Goal: Find specific page/section: Find specific page/section

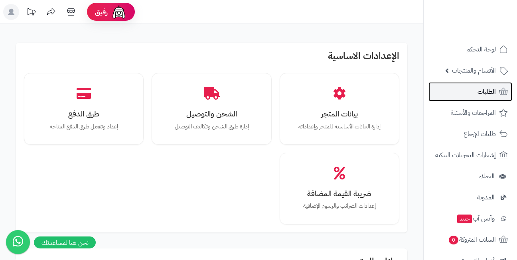
drag, startPoint x: 0, startPoint y: 0, endPoint x: 485, endPoint y: 91, distance: 493.3
click at [485, 91] on span "الطلبات" at bounding box center [487, 91] width 18 height 11
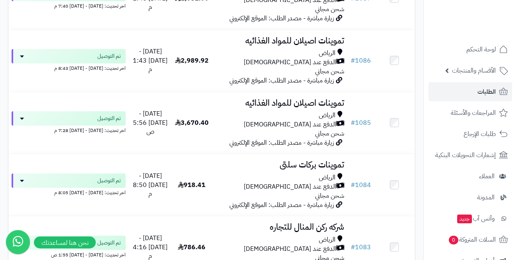
scroll to position [878, 0]
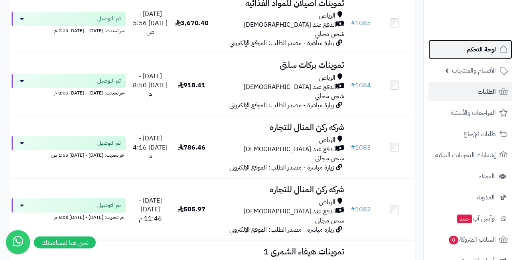
click at [483, 50] on span "لوحة التحكم" at bounding box center [481, 49] width 29 height 11
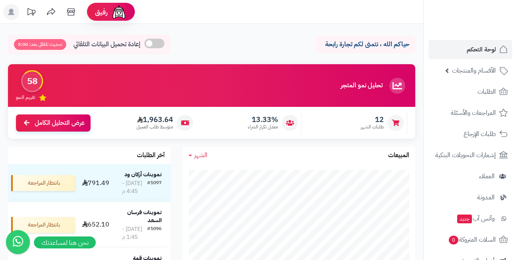
scroll to position [120, 0]
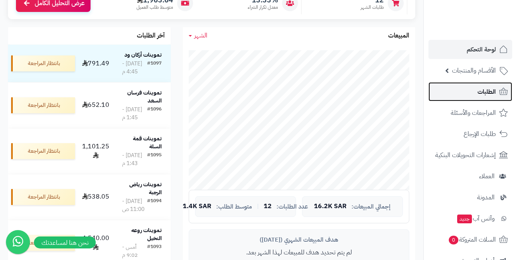
click at [483, 97] on span "الطلبات" at bounding box center [487, 91] width 18 height 11
